Goal: Navigation & Orientation: Find specific page/section

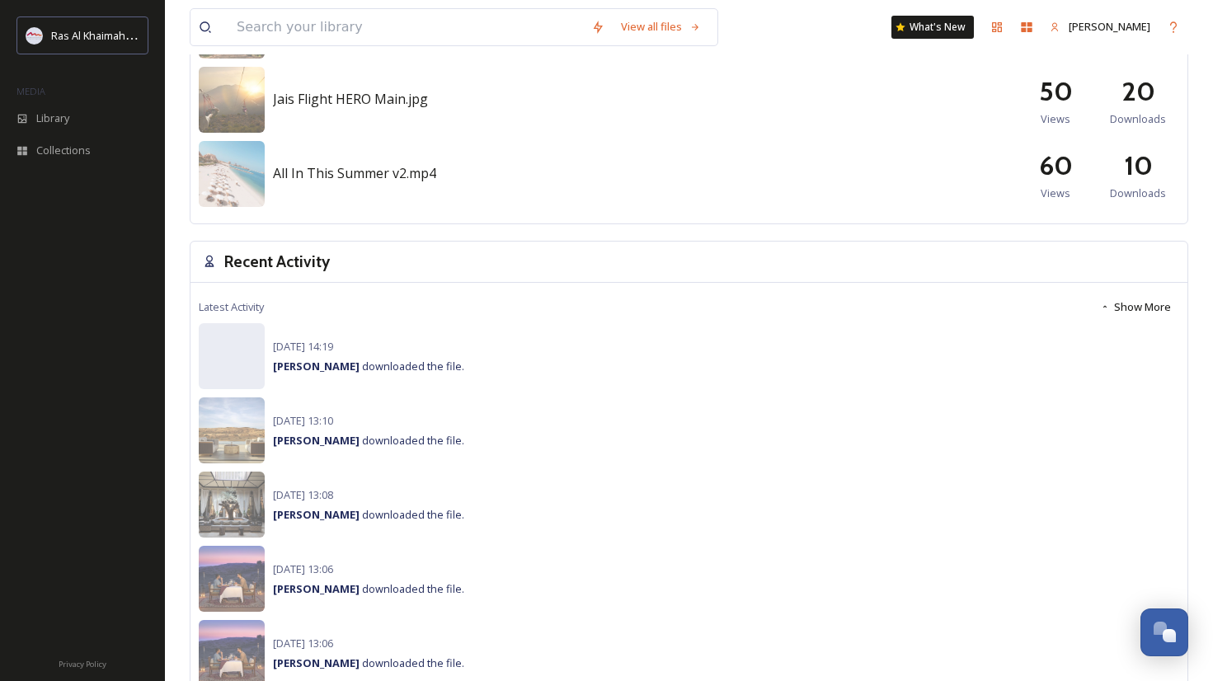
scroll to position [462, 0]
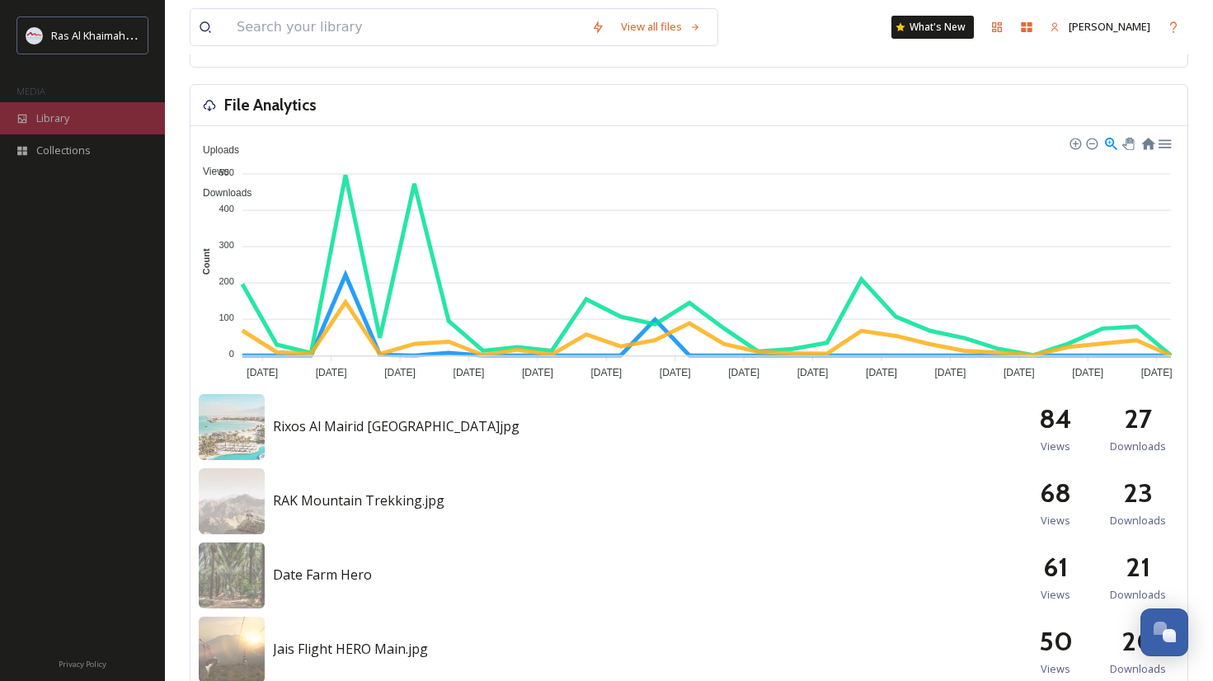
click at [91, 120] on div "Library" at bounding box center [82, 118] width 165 height 32
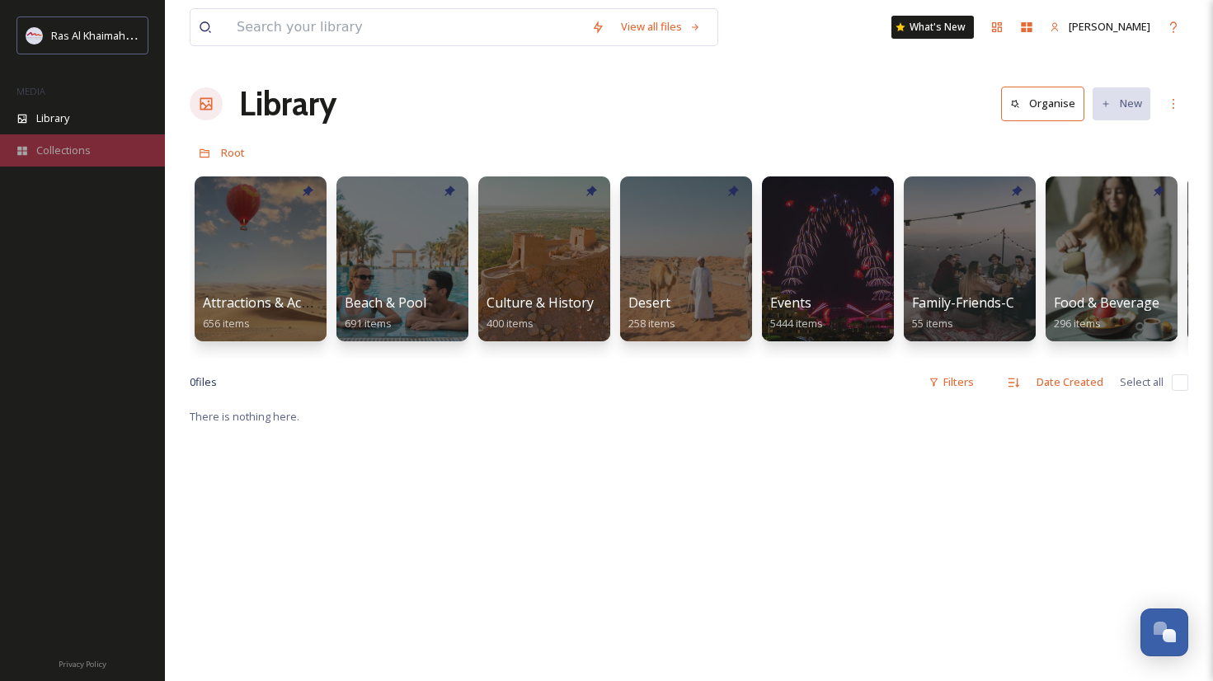
click at [71, 157] on span "Collections" at bounding box center [63, 151] width 54 height 16
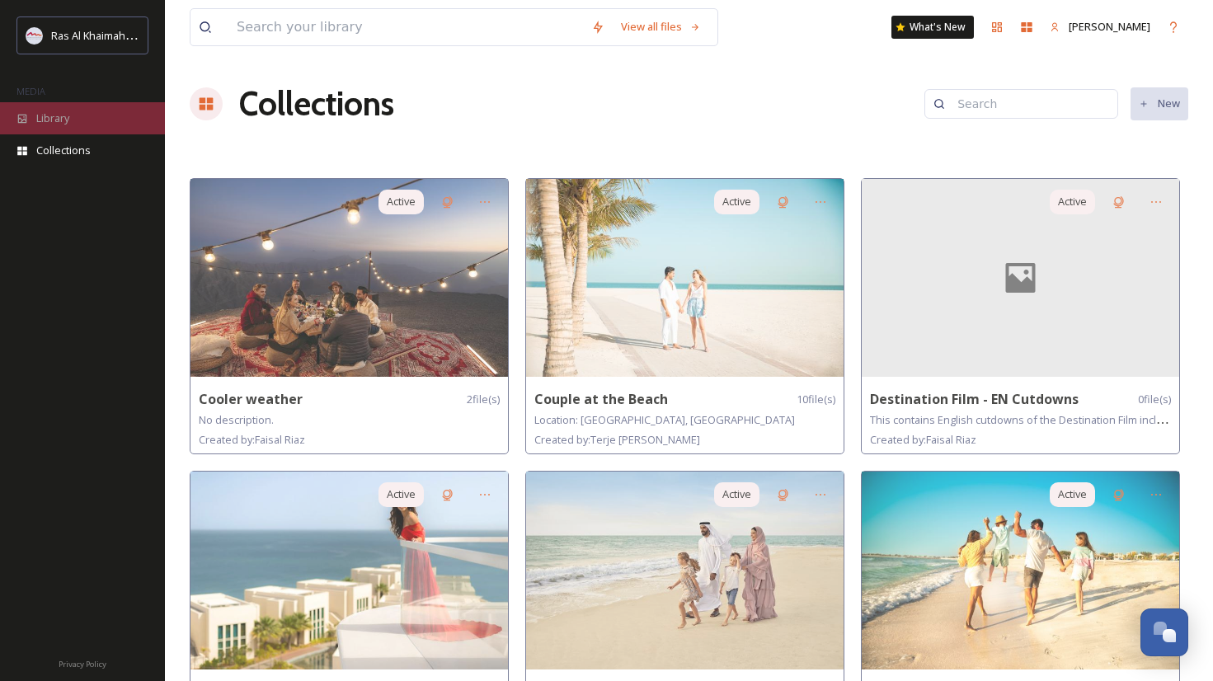
click at [80, 109] on div "Library" at bounding box center [82, 118] width 165 height 32
